Goal: Check status: Check status

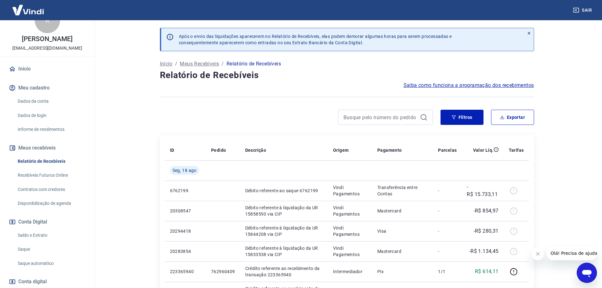
scroll to position [63, 0]
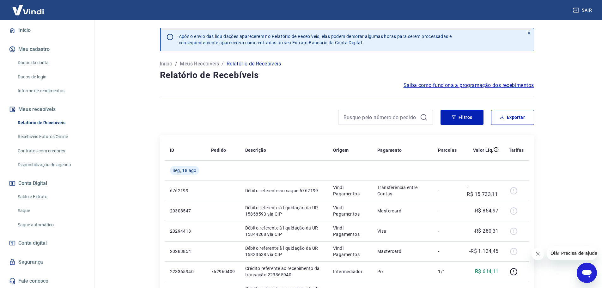
click at [46, 201] on link "Saldo e Extrato" at bounding box center [51, 196] width 72 height 13
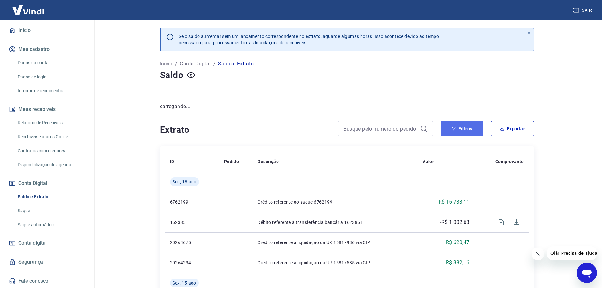
click at [449, 128] on button "Filtros" at bounding box center [462, 128] width 43 height 15
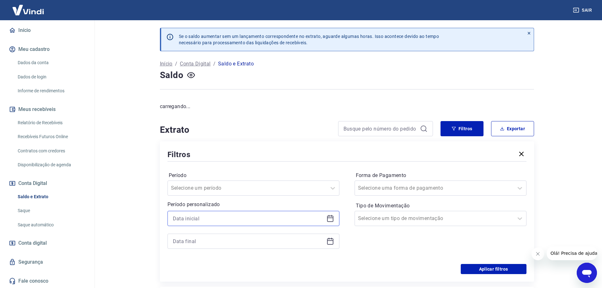
click at [222, 217] on input at bounding box center [248, 218] width 151 height 9
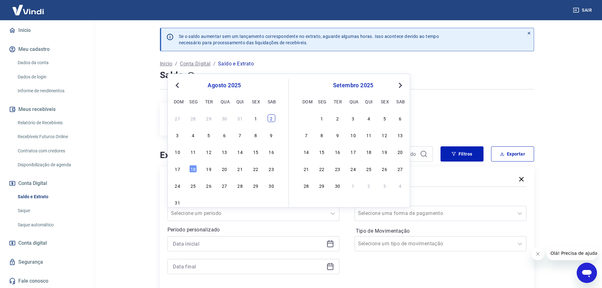
click at [268, 114] on div "27 28 29 30 31 1 2" at bounding box center [224, 117] width 103 height 9
click at [269, 119] on div "2" at bounding box center [272, 118] width 8 height 8
type input "[DATE]"
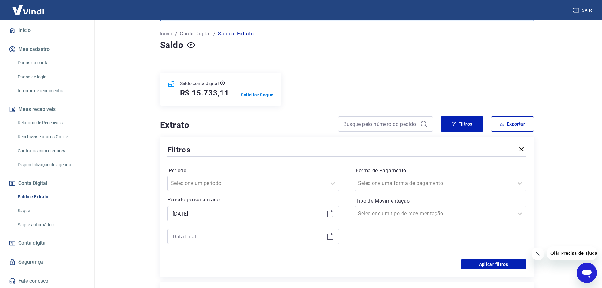
scroll to position [95, 0]
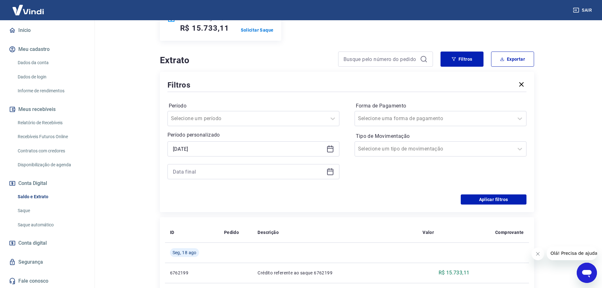
click at [498, 193] on div "Período Selecione um período Período personalizado Selected date: [DATE] [DATE]…" at bounding box center [347, 143] width 359 height 101
click at [502, 197] on button "Aplicar filtros" at bounding box center [494, 199] width 66 height 10
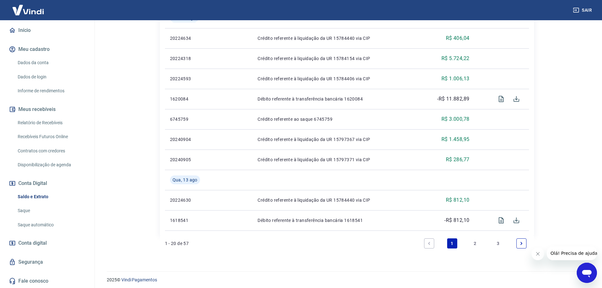
scroll to position [455, 0]
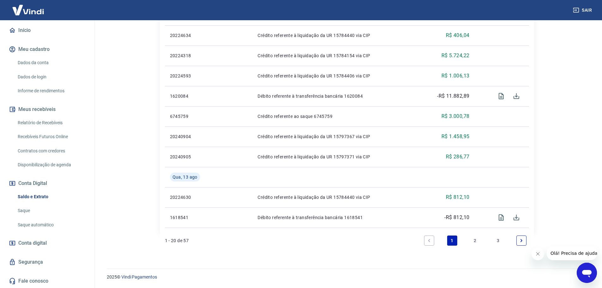
click at [523, 241] on icon "Next page" at bounding box center [521, 240] width 4 height 4
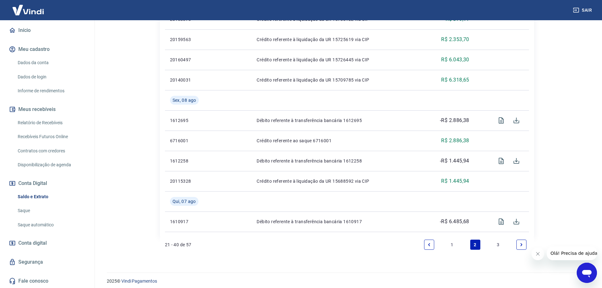
scroll to position [455, 0]
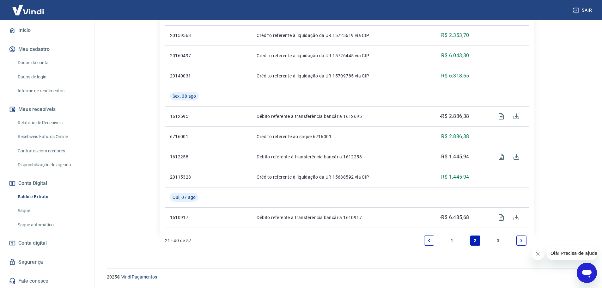
click at [498, 240] on link "3" at bounding box center [499, 241] width 10 height 10
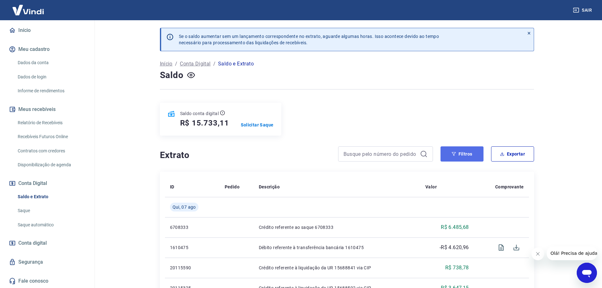
click at [466, 156] on button "Filtros" at bounding box center [462, 153] width 43 height 15
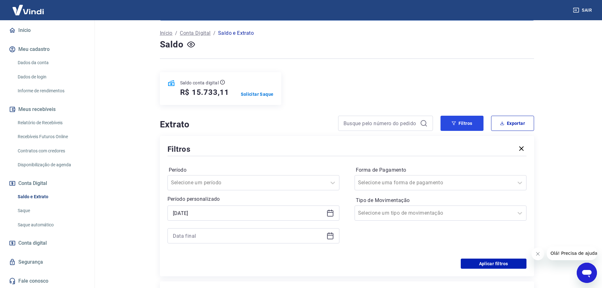
scroll to position [32, 0]
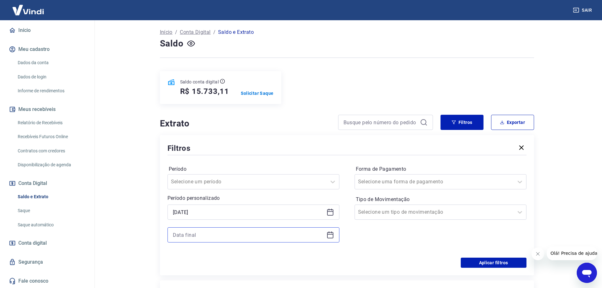
click at [195, 237] on input at bounding box center [248, 234] width 151 height 9
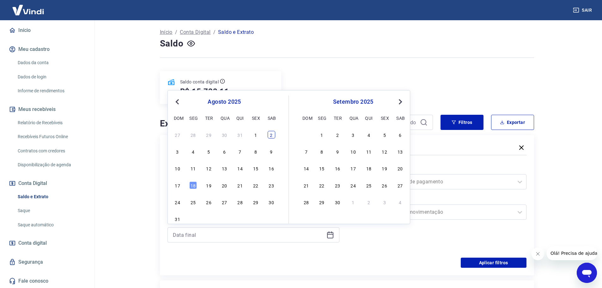
click at [272, 136] on div "2" at bounding box center [272, 135] width 8 height 8
type input "[DATE]"
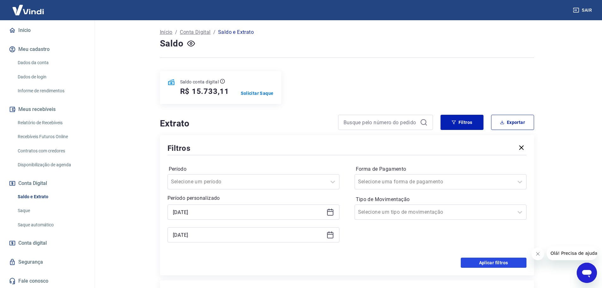
click at [487, 262] on button "Aplicar filtros" at bounding box center [494, 263] width 66 height 10
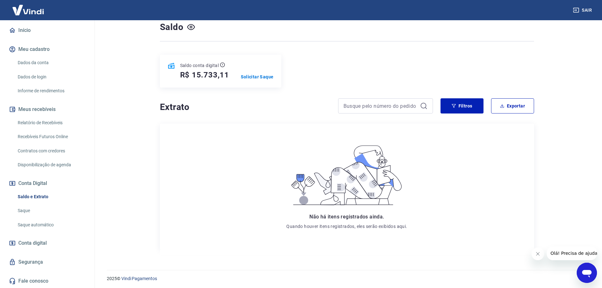
scroll to position [50, 0]
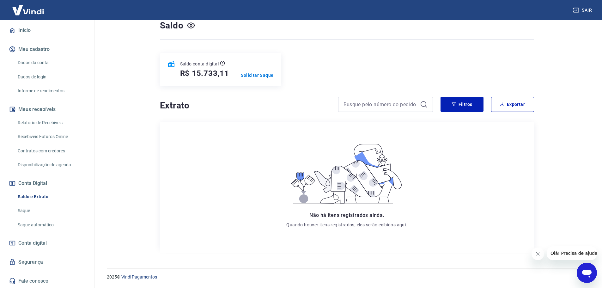
click at [51, 126] on link "Relatório de Recebíveis" at bounding box center [51, 122] width 72 height 13
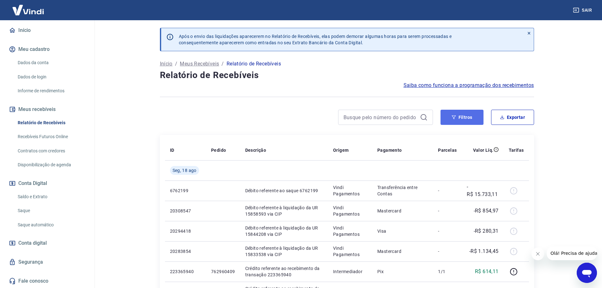
click at [463, 117] on button "Filtros" at bounding box center [462, 117] width 43 height 15
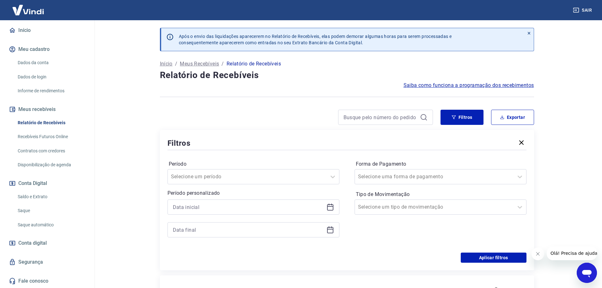
click at [228, 212] on div at bounding box center [254, 206] width 172 height 15
click at [225, 210] on input at bounding box center [248, 206] width 151 height 9
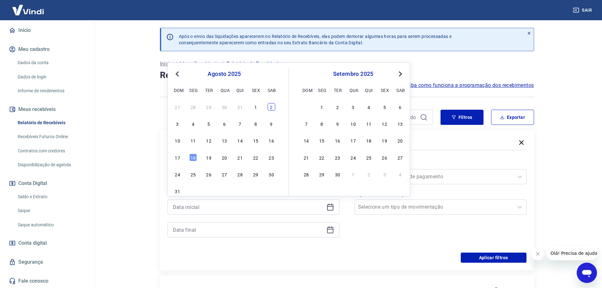
click at [270, 107] on div "2" at bounding box center [272, 107] width 8 height 8
type input "[DATE]"
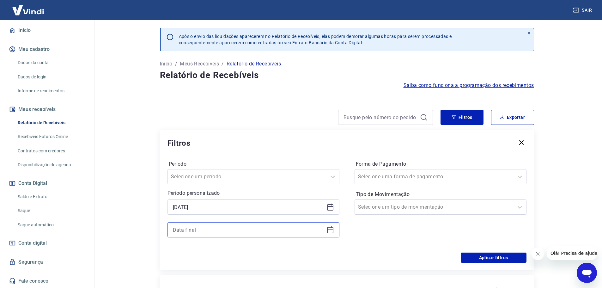
click at [304, 230] on input at bounding box center [248, 229] width 151 height 9
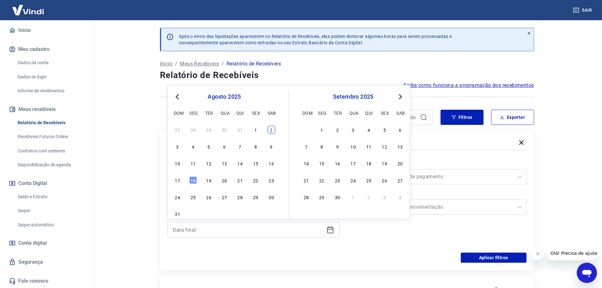
click at [269, 128] on div "2" at bounding box center [272, 130] width 8 height 8
type input "[DATE]"
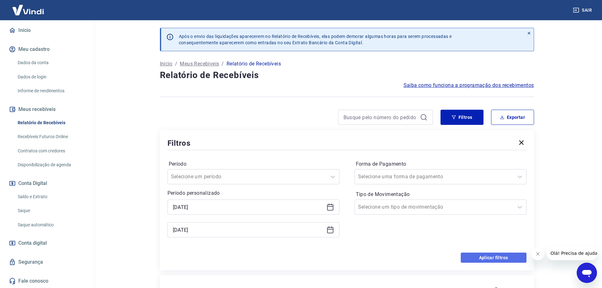
click at [506, 256] on button "Aplicar filtros" at bounding box center [494, 258] width 66 height 10
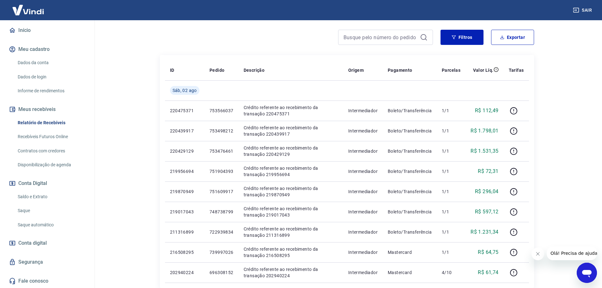
scroll to position [95, 0]
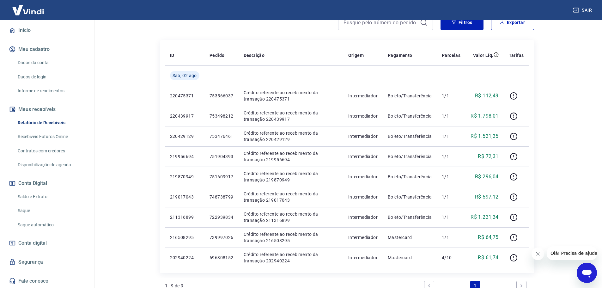
click at [537, 254] on icon "Fechar mensagem da empresa" at bounding box center [537, 253] width 3 height 3
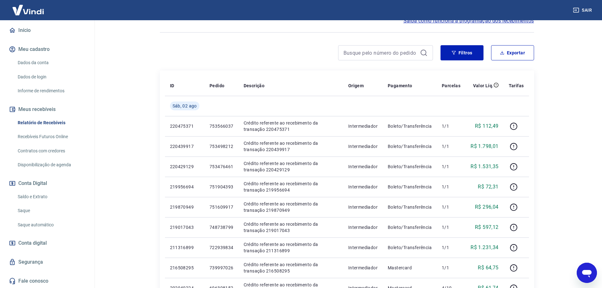
scroll to position [0, 0]
